Goal: Check status: Check status

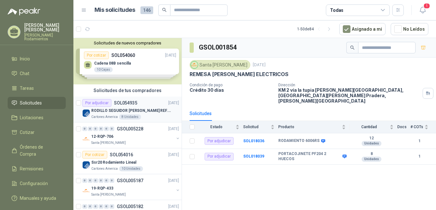
click at [131, 100] on p "SOL054935" at bounding box center [125, 102] width 23 height 4
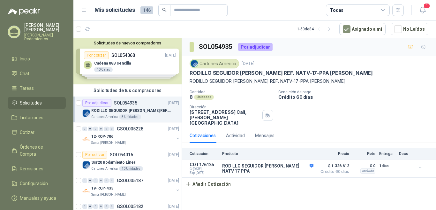
click at [135, 100] on p "SOL054935" at bounding box center [125, 102] width 23 height 4
click at [135, 103] on p "SOL054935" at bounding box center [125, 102] width 23 height 4
click at [137, 126] on p "GSOL005228" at bounding box center [130, 128] width 26 height 4
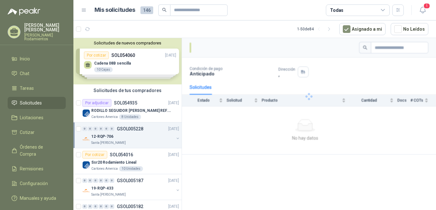
click at [141, 128] on p "GSOL005228" at bounding box center [130, 128] width 26 height 4
